Goal: Book appointment/travel/reservation

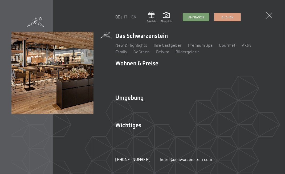
click at [132, 64] on li "Wohnen & Preise Inklusivleistungen Zimmer & Preise Liste Angebote Liste Familie…" at bounding box center [194, 74] width 159 height 30
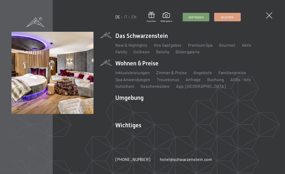
click at [172, 71] on link "Zimmer & Preise" at bounding box center [171, 72] width 31 height 5
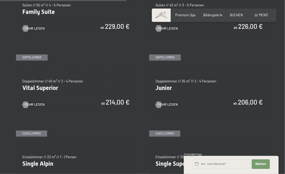
scroll to position [542, 0]
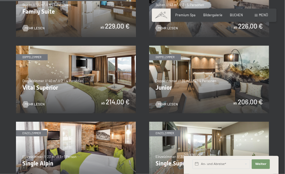
click at [218, 91] on img at bounding box center [209, 79] width 120 height 67
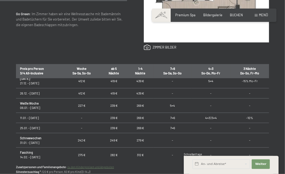
scroll to position [84, 0]
